Goal: Task Accomplishment & Management: Complete application form

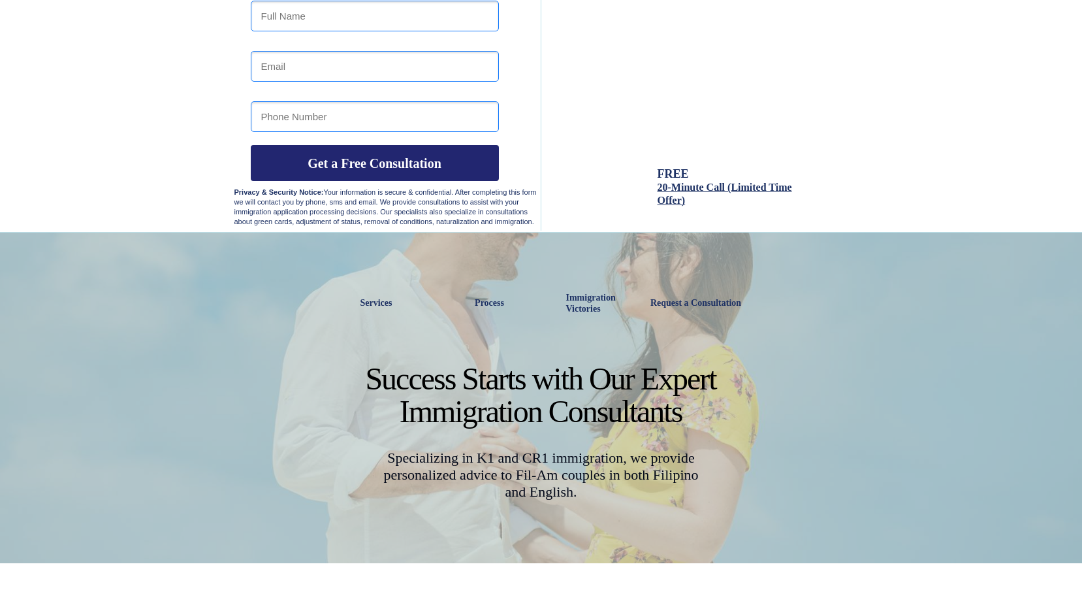
scroll to position [196, 0]
